Goal: Task Accomplishment & Management: Manage account settings

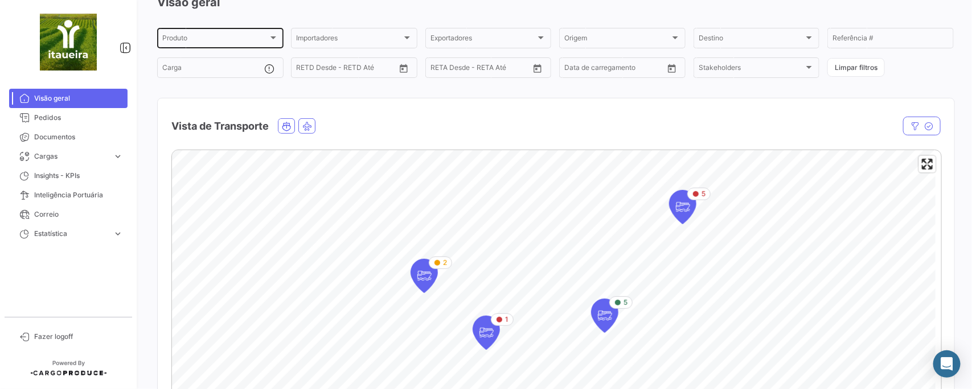
scroll to position [142, 0]
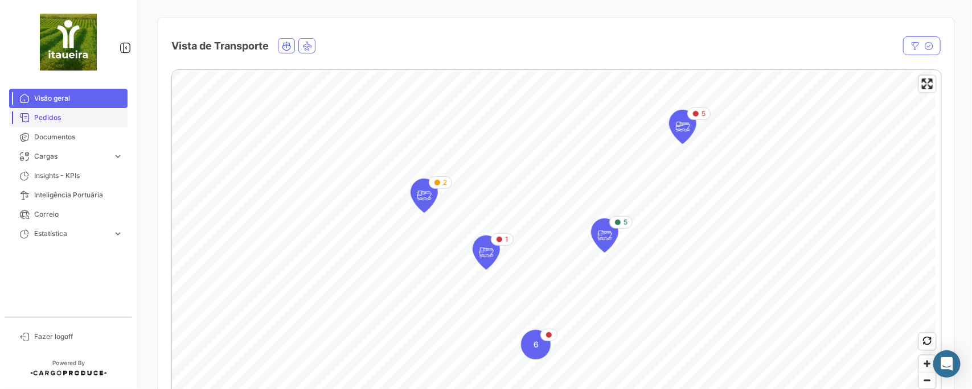
click at [54, 115] on span "Pedidos" at bounding box center [78, 118] width 89 height 10
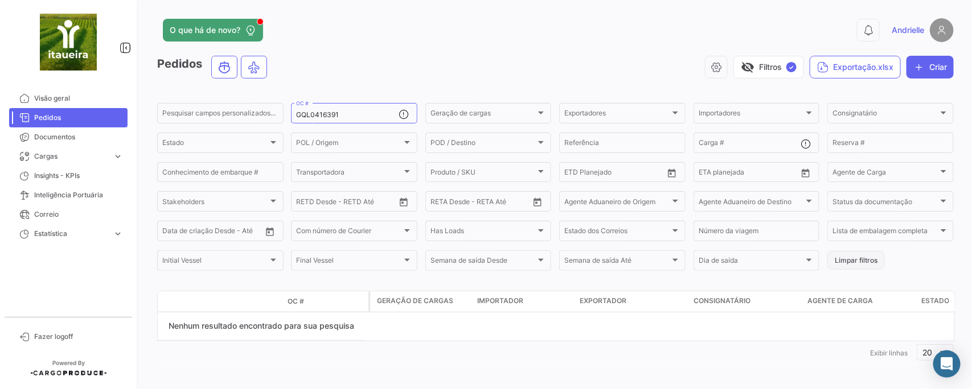
click at [841, 253] on button "Limpar filtros" at bounding box center [855, 260] width 57 height 19
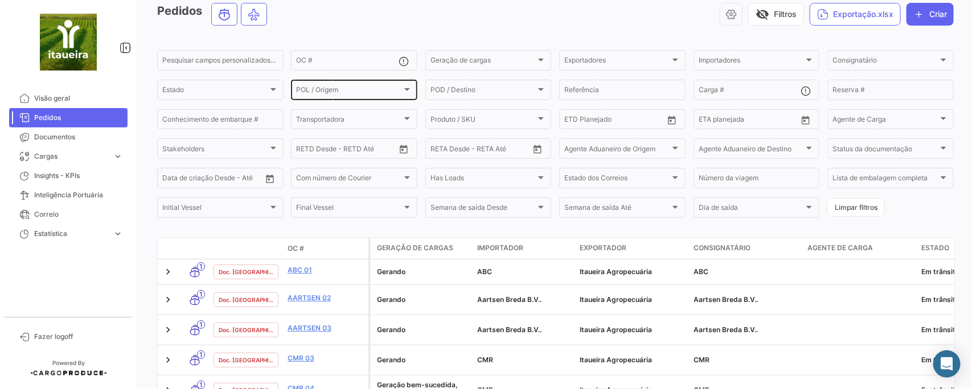
scroll to position [142, 0]
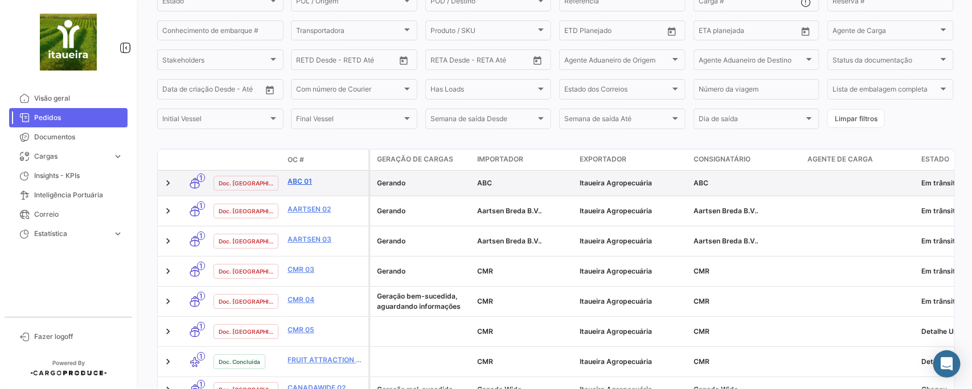
click at [302, 181] on link "ABC 01" at bounding box center [325, 181] width 76 height 10
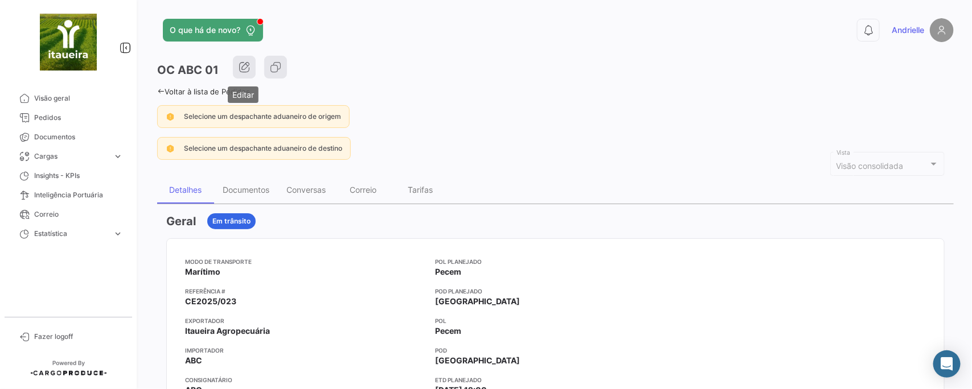
click at [244, 67] on icon "button" at bounding box center [244, 66] width 11 height 11
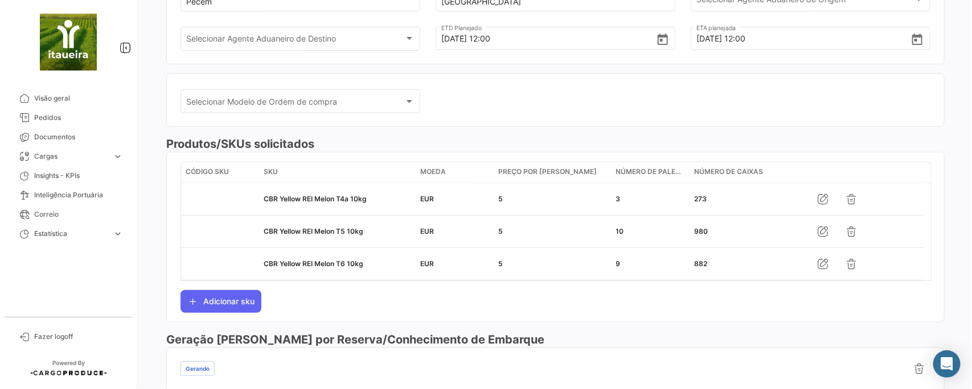
scroll to position [67, 0]
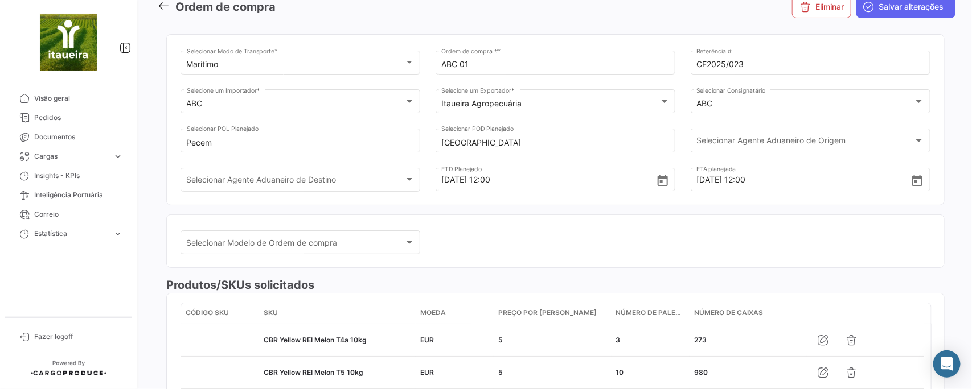
click at [160, 6] on icon at bounding box center [163, 5] width 13 height 13
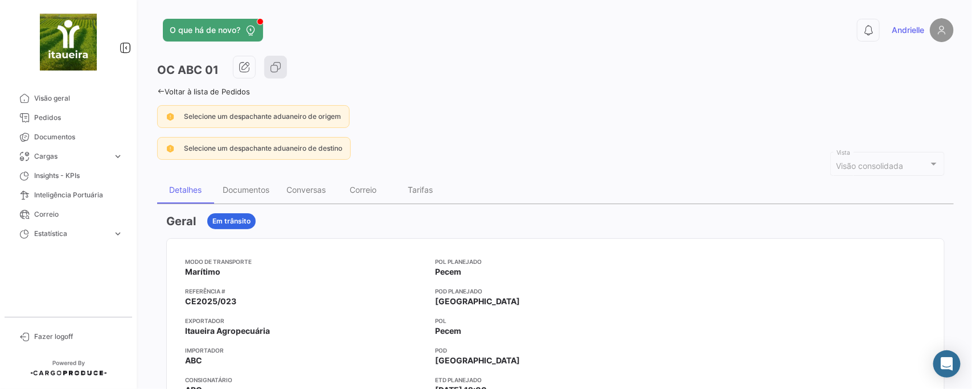
click at [157, 86] on div "O que há de novo? 0 Andrielle OC ABC 01 Voltar à lista de Pedidos Selecione um …" at bounding box center [555, 194] width 833 height 389
click at [160, 88] on icon at bounding box center [160, 91] width 7 height 7
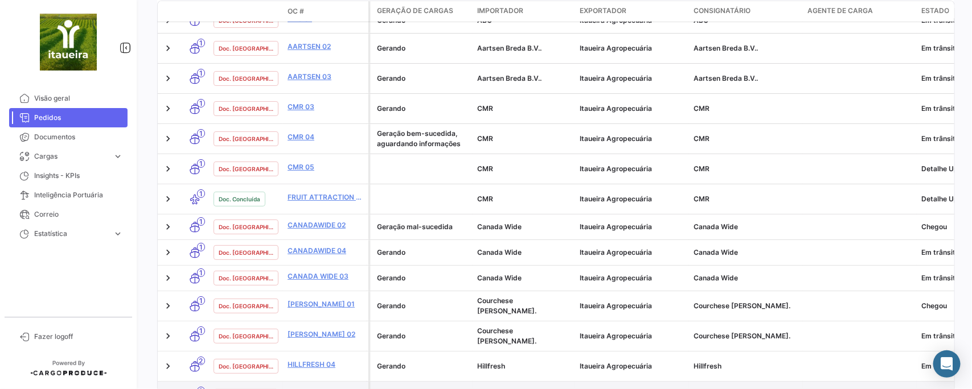
scroll to position [284, 0]
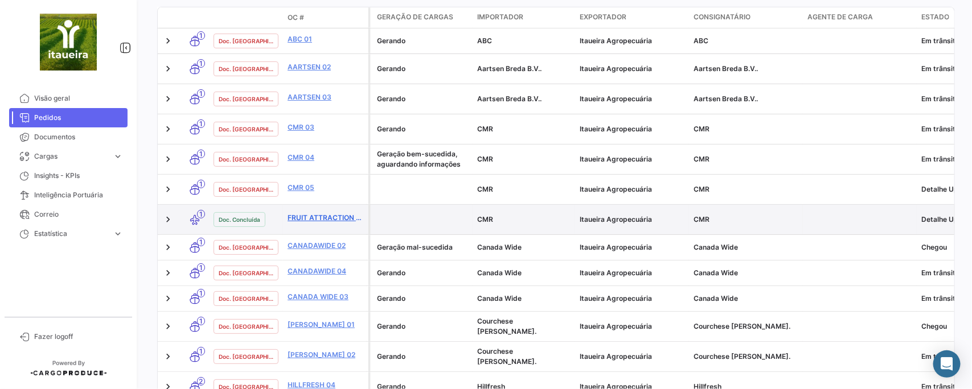
click at [313, 213] on link "FRUIT ATTRACTION 2025" at bounding box center [325, 218] width 76 height 10
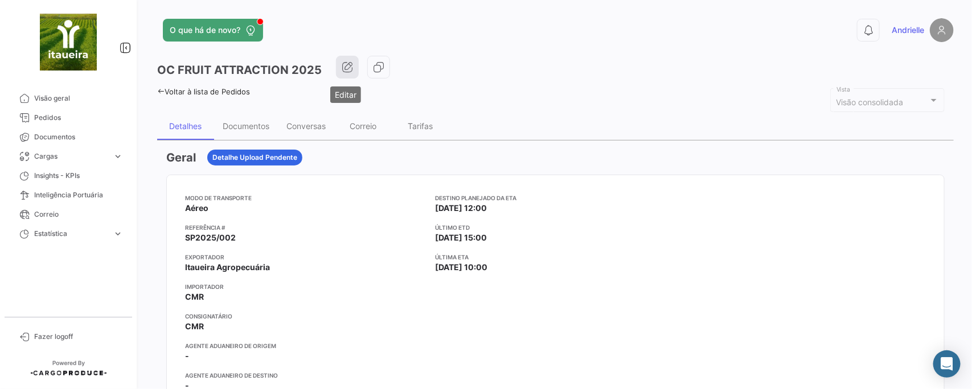
click at [343, 68] on icon "button" at bounding box center [347, 66] width 11 height 11
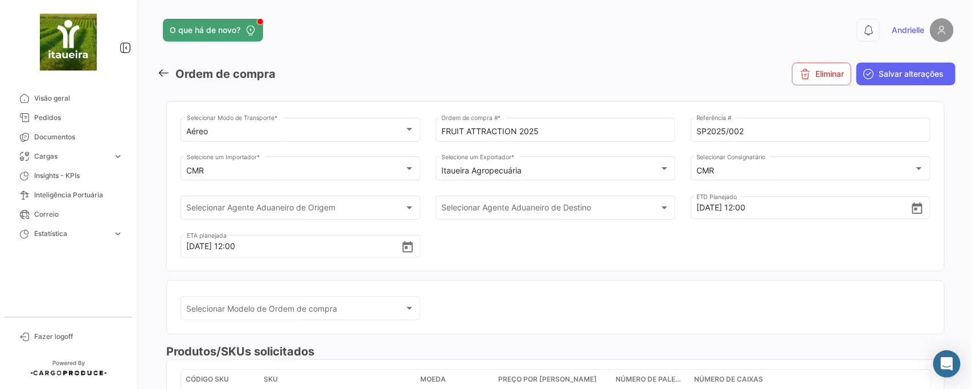
click at [164, 74] on icon at bounding box center [163, 73] width 13 height 13
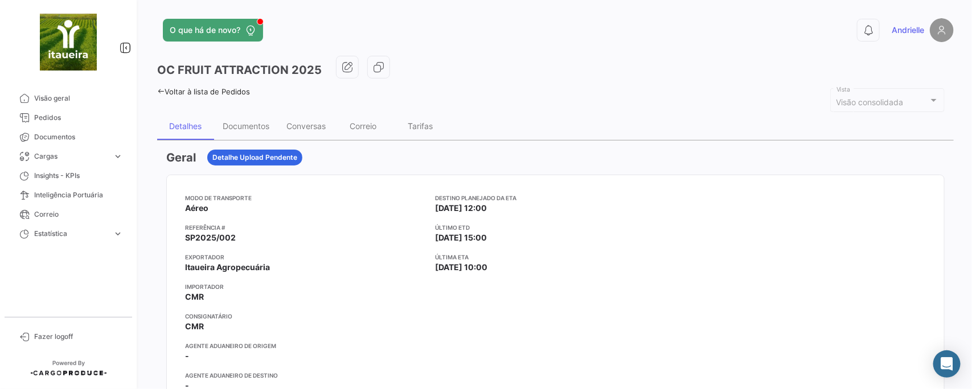
click at [161, 91] on icon at bounding box center [160, 91] width 7 height 7
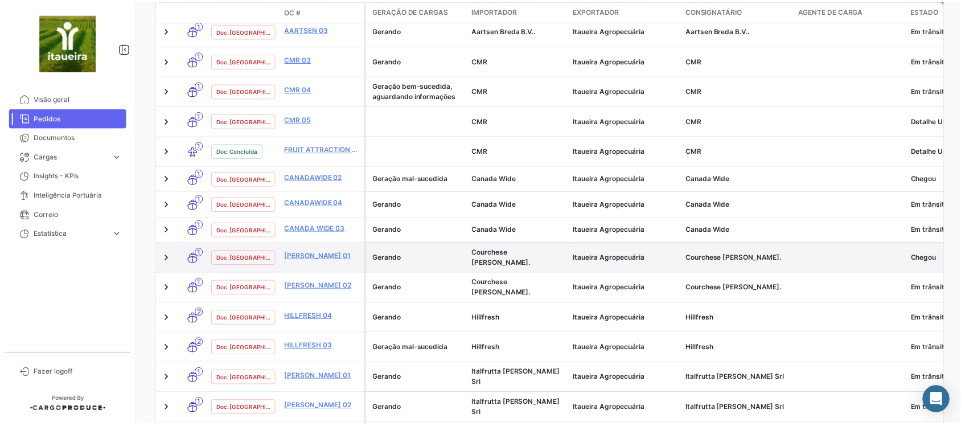
scroll to position [268, 0]
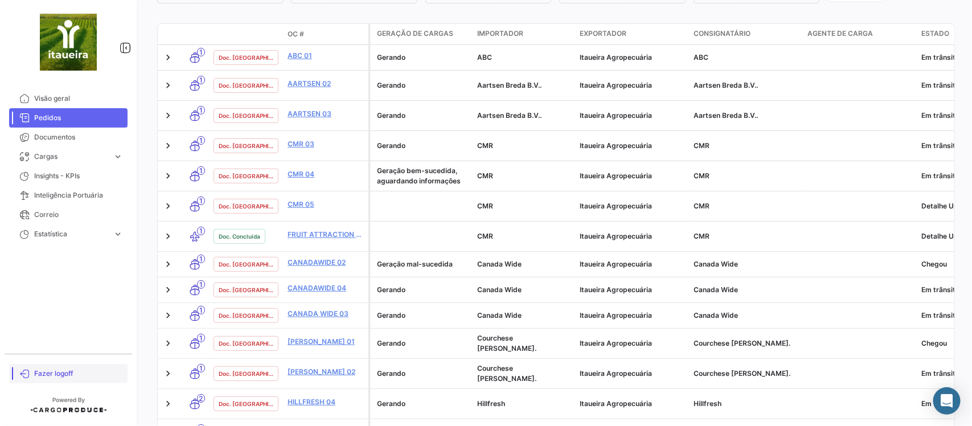
click at [64, 373] on span "Fazer logoff" at bounding box center [78, 373] width 89 height 10
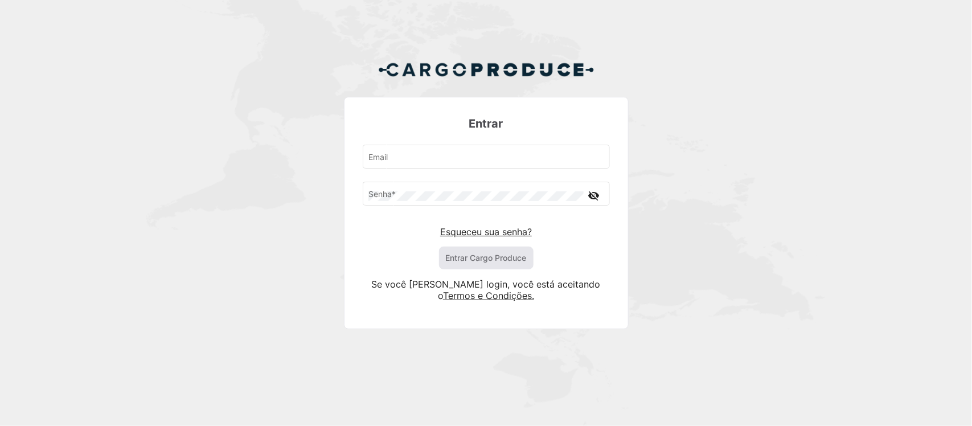
type input "[EMAIL_ADDRESS][DOMAIN_NAME]"
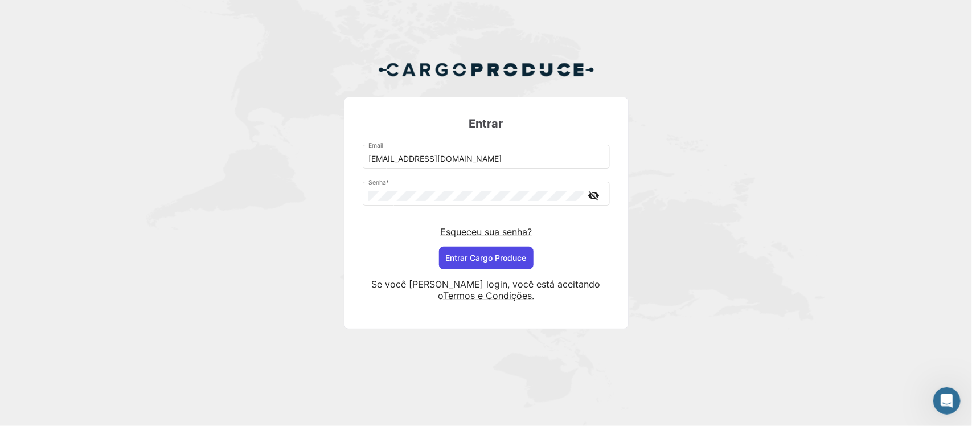
click at [484, 262] on button "Entrar Cargo Produce" at bounding box center [486, 257] width 94 height 23
